Goal: Connect with others: Connect with others

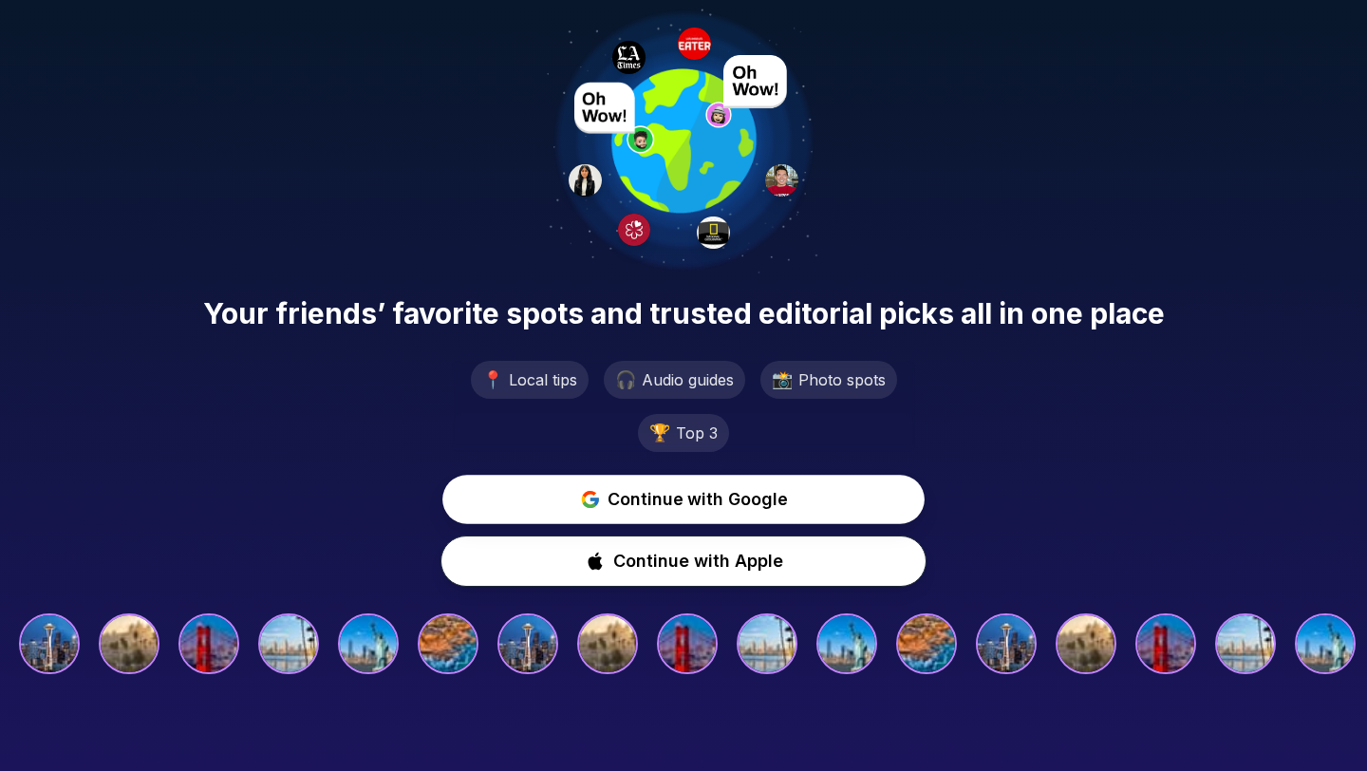
click at [528, 505] on button "Continue with Google" at bounding box center [683, 499] width 482 height 49
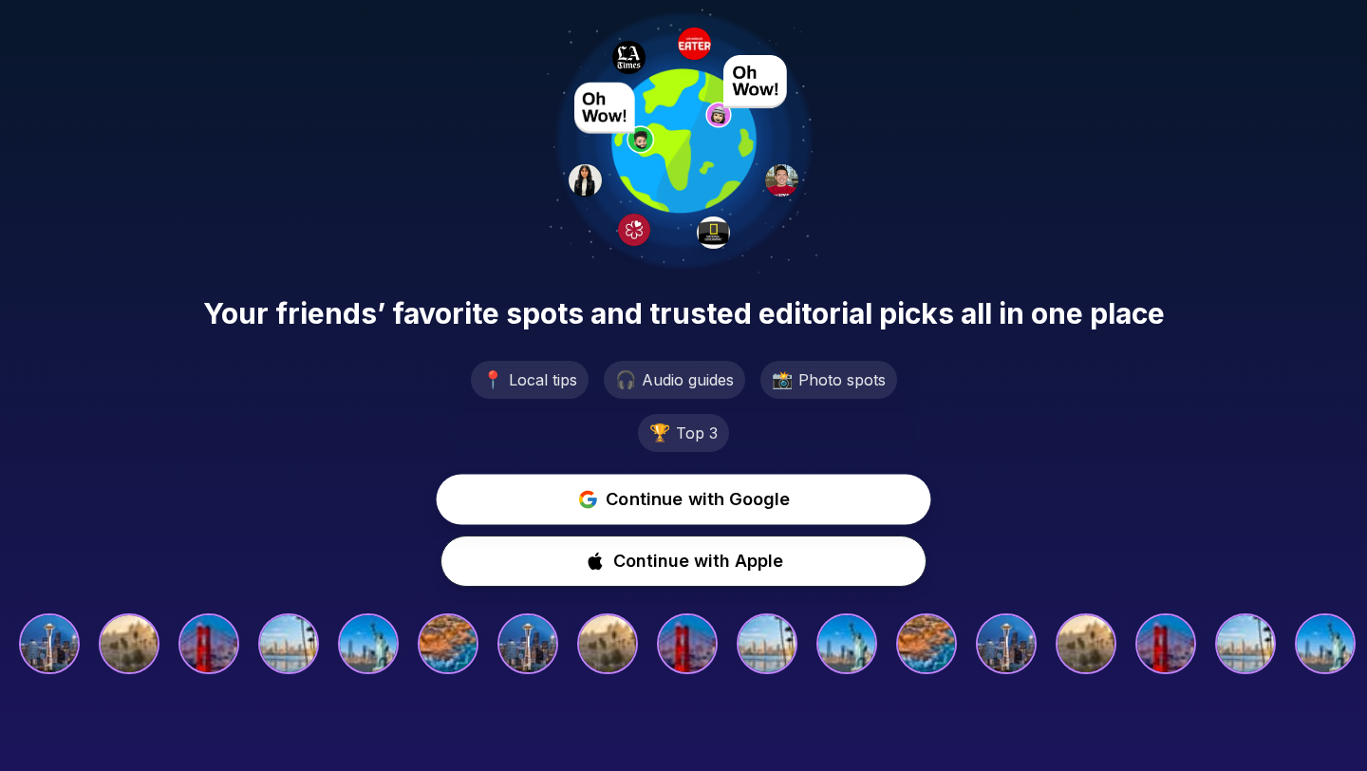
click at [562, 494] on button "Continue with Google" at bounding box center [684, 500] width 495 height 50
click at [617, 505] on span "Continue with Google" at bounding box center [698, 500] width 185 height 28
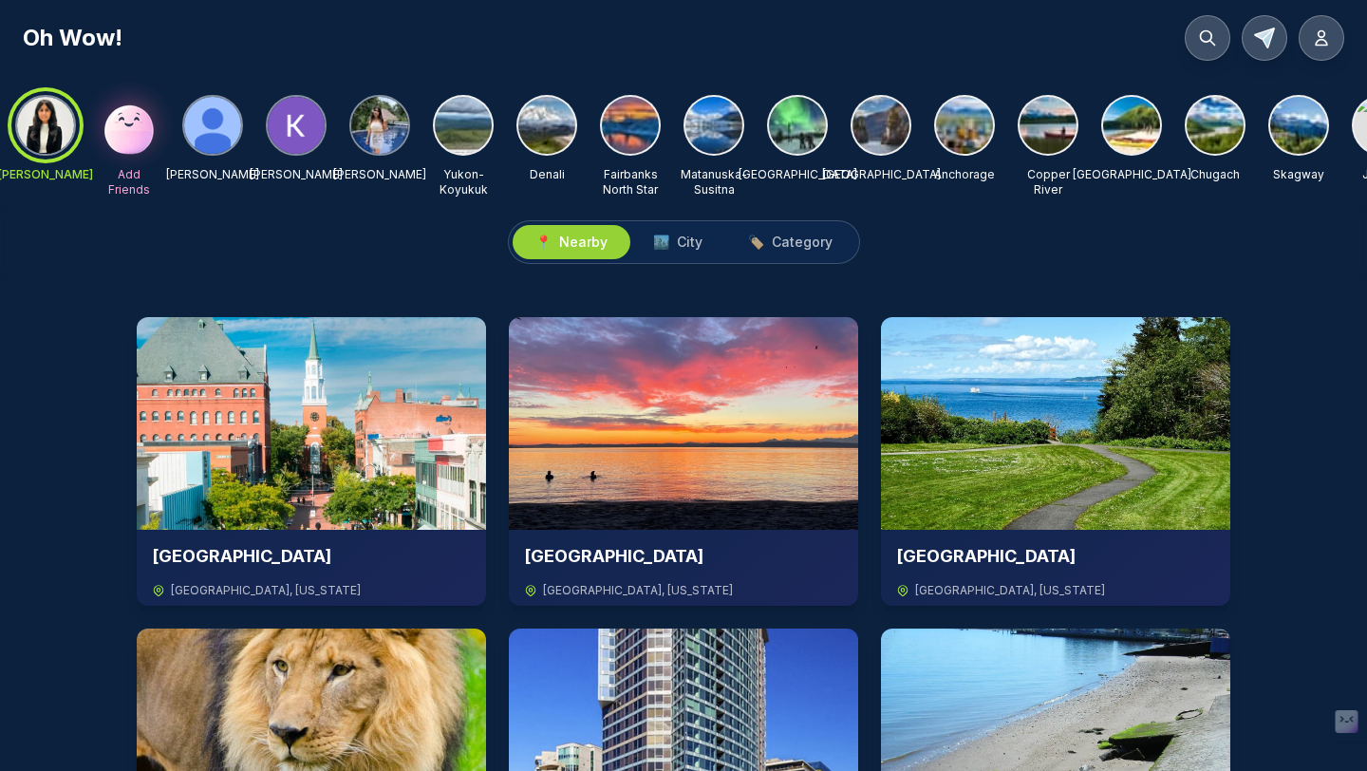
click at [604, 121] on img at bounding box center [630, 125] width 57 height 57
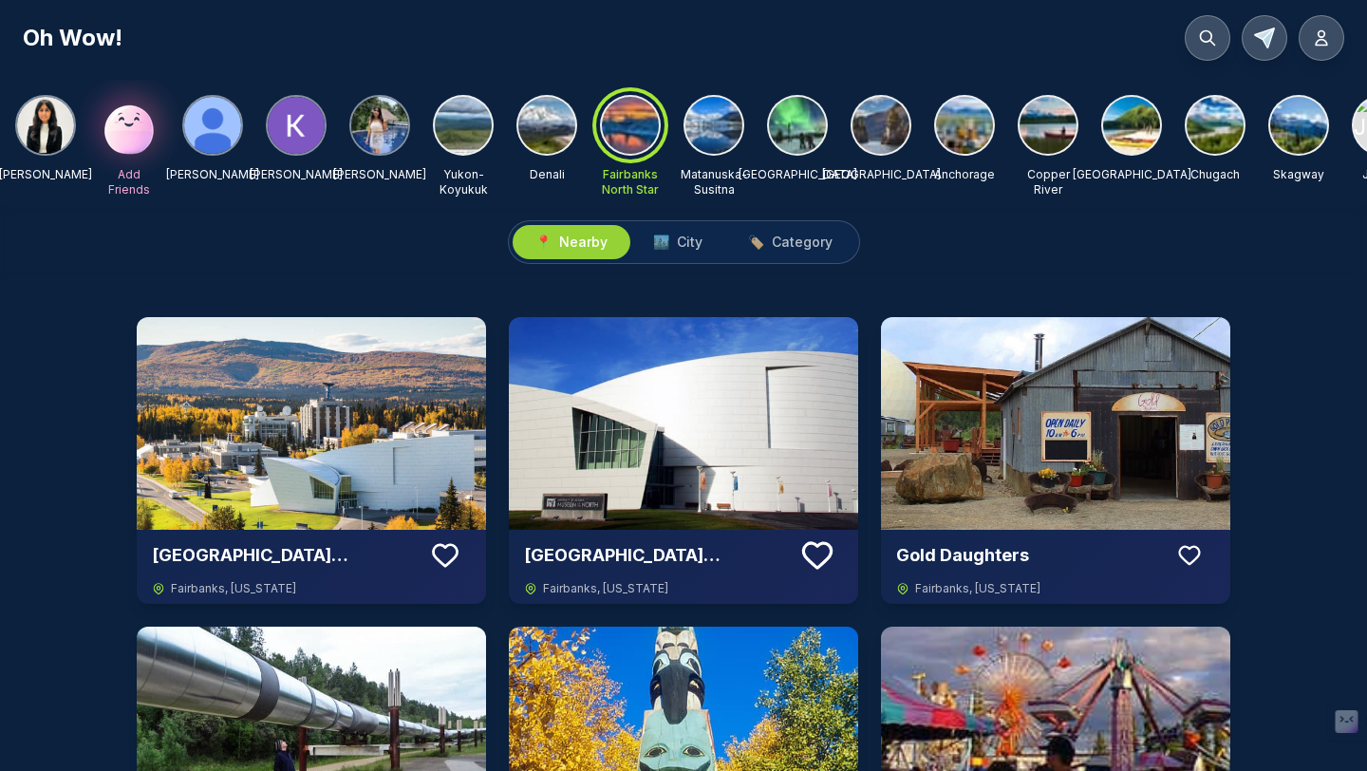
click at [119, 129] on img at bounding box center [129, 125] width 61 height 61
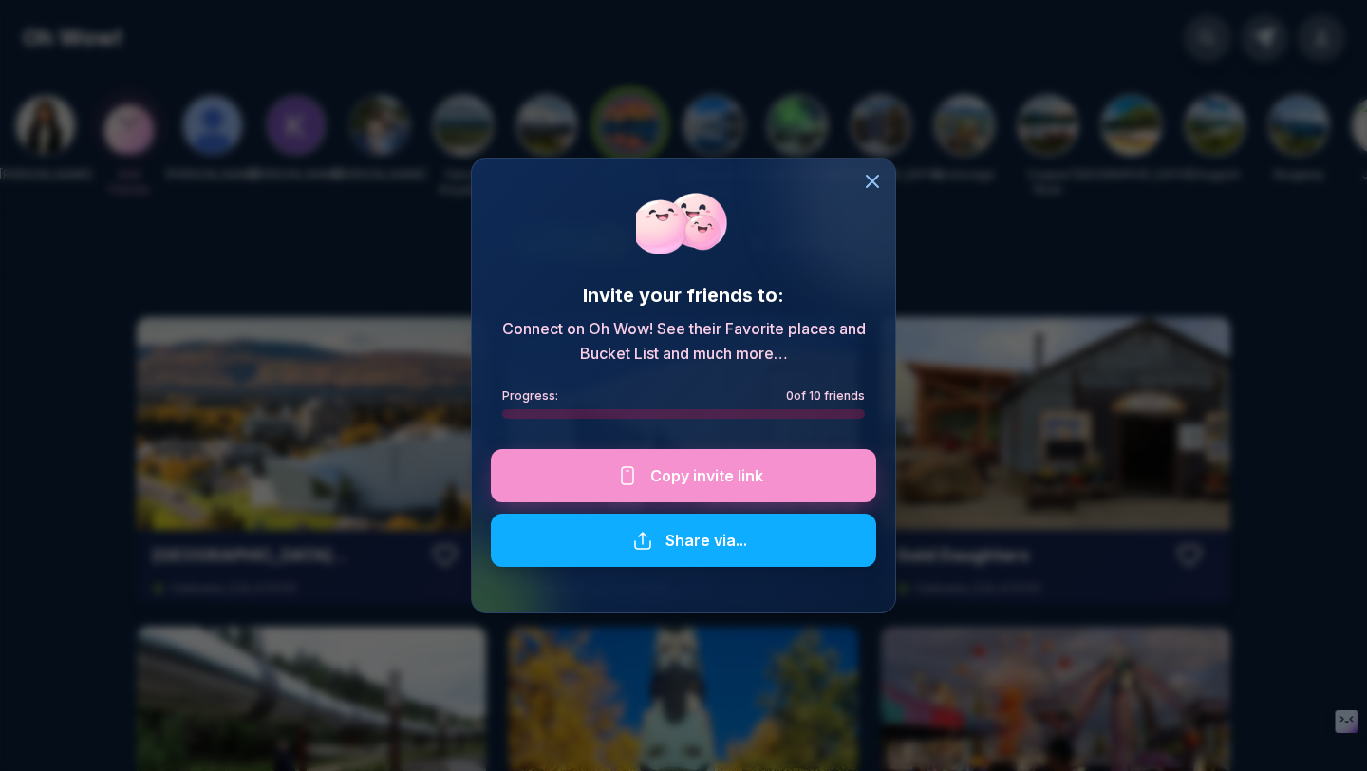
click at [684, 475] on div at bounding box center [683, 475] width 385 height 53
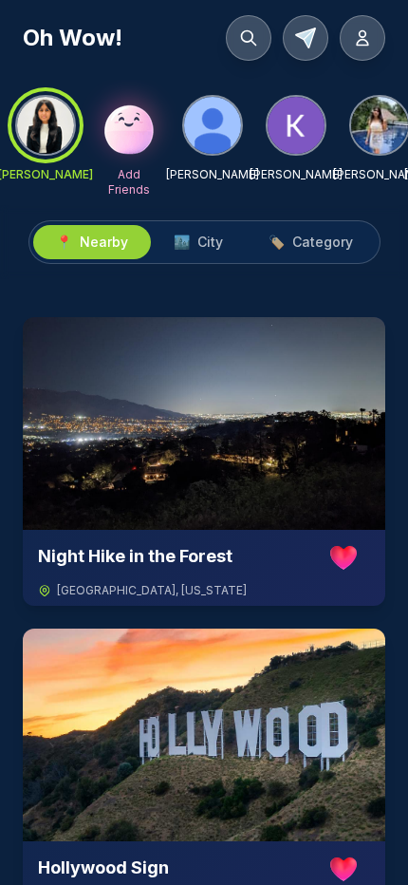
click at [121, 136] on img at bounding box center [129, 125] width 61 height 61
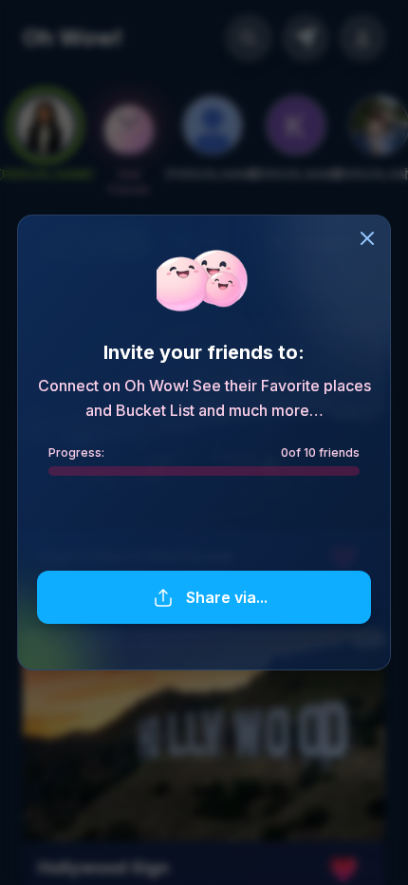
click at [259, 539] on div at bounding box center [204, 532] width 334 height 53
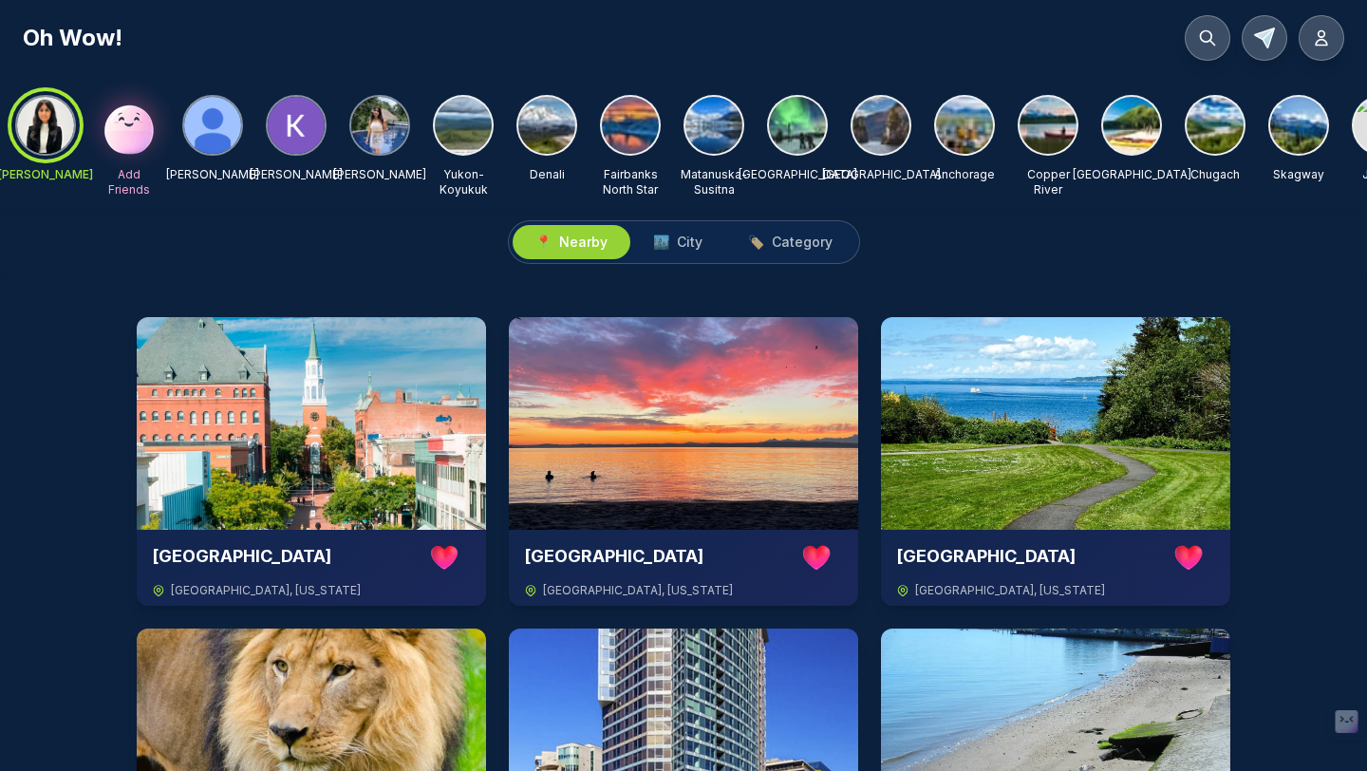
click at [637, 157] on div "Fairbanks North Star" at bounding box center [630, 146] width 61 height 103
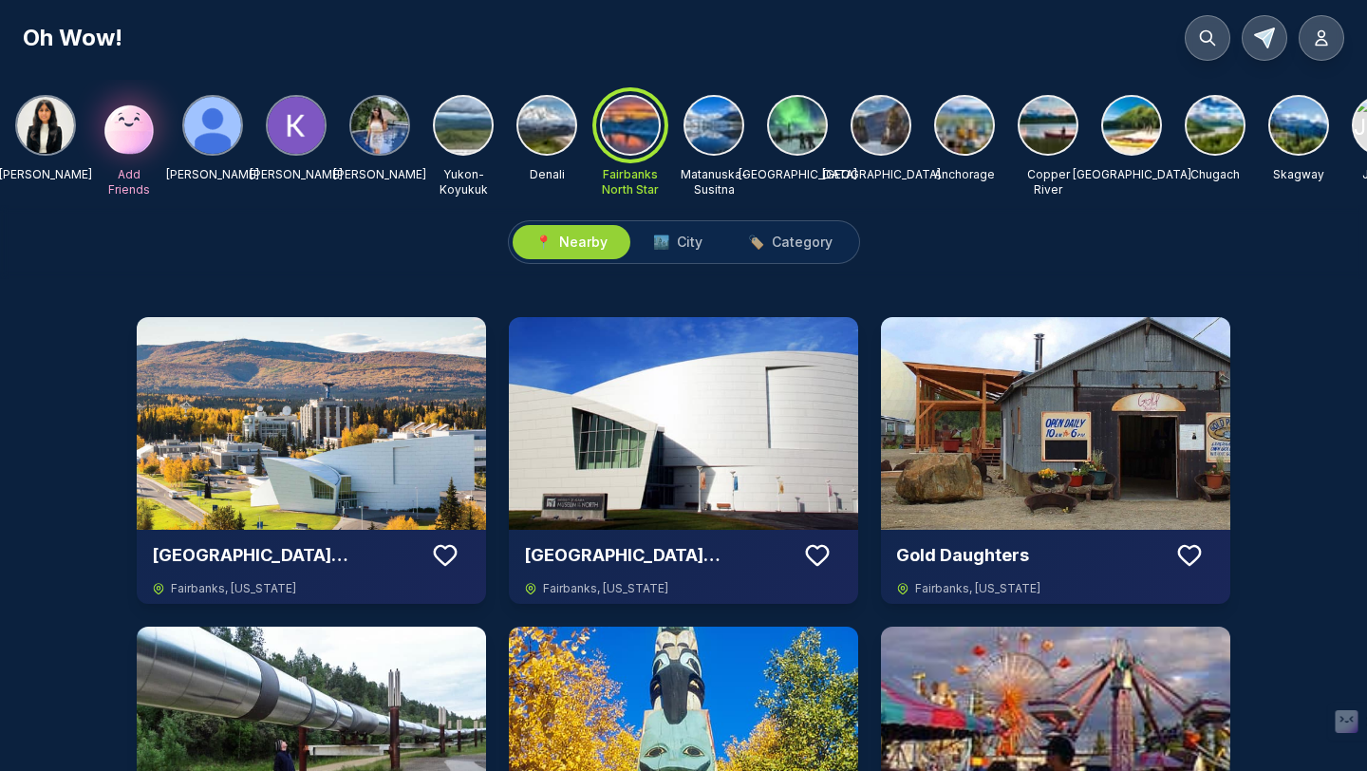
click at [740, 134] on img at bounding box center [714, 125] width 57 height 57
